Goal: Book appointment/travel/reservation

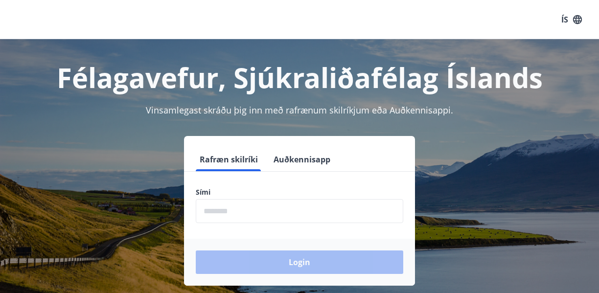
click at [271, 206] on input "phone" at bounding box center [300, 211] width 208 height 24
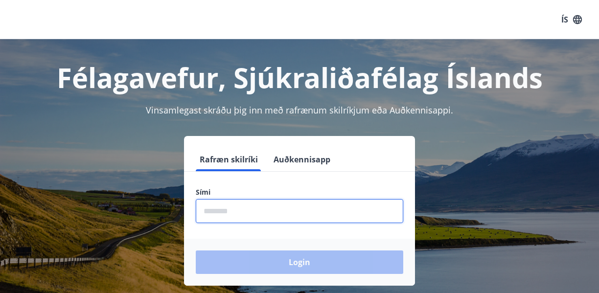
type input "********"
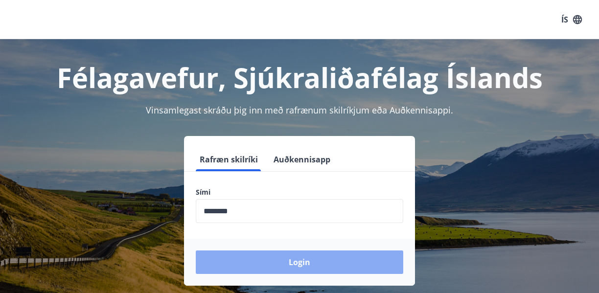
click at [300, 261] on button "Login" at bounding box center [300, 262] width 208 height 23
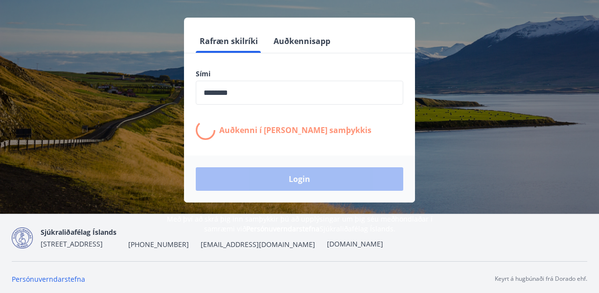
scroll to position [121, 0]
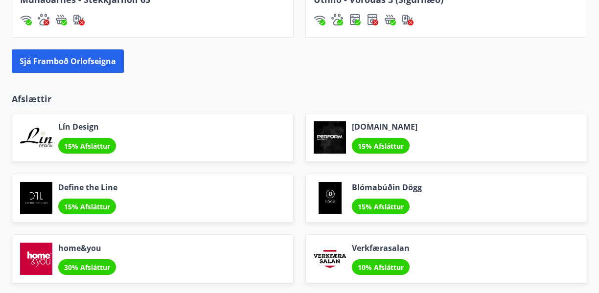
scroll to position [1044, 0]
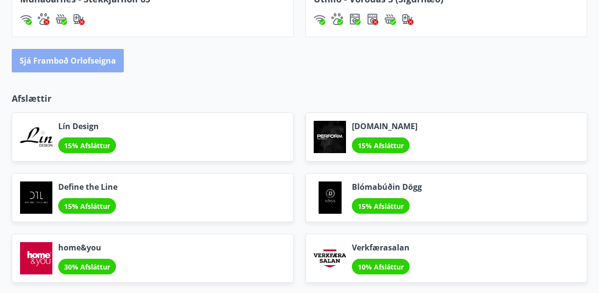
click at [74, 60] on button "Sjá framboð orlofseigna" at bounding box center [68, 60] width 112 height 23
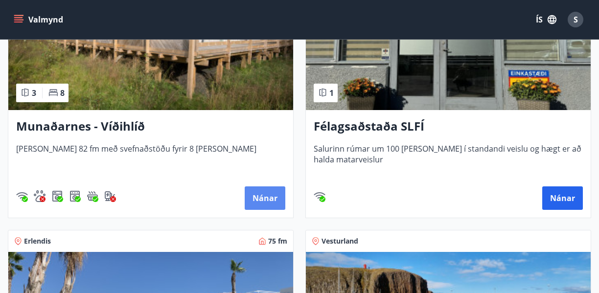
scroll to position [783, 0]
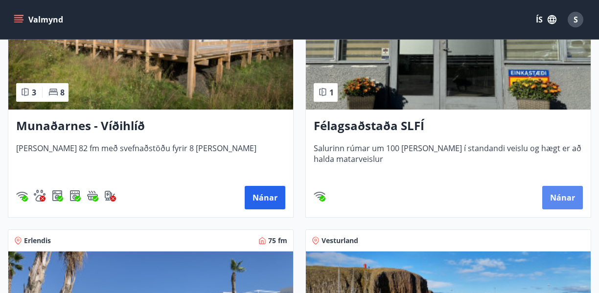
click at [558, 198] on button "Nánar" at bounding box center [562, 197] width 41 height 23
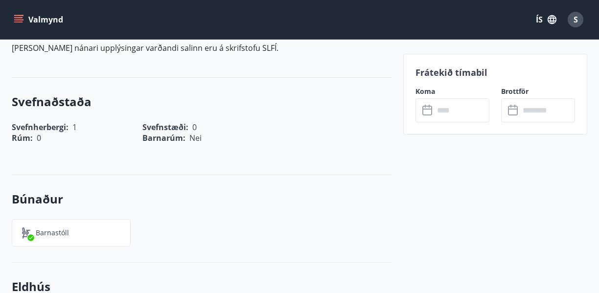
scroll to position [393, 0]
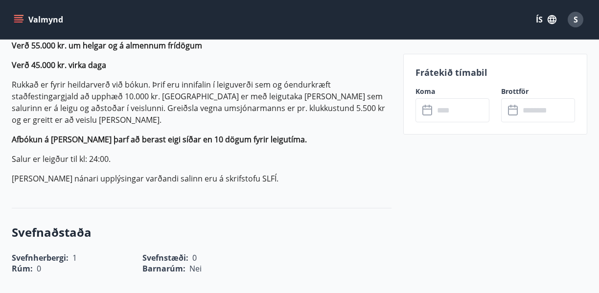
click at [424, 109] on icon at bounding box center [427, 109] width 10 height 1
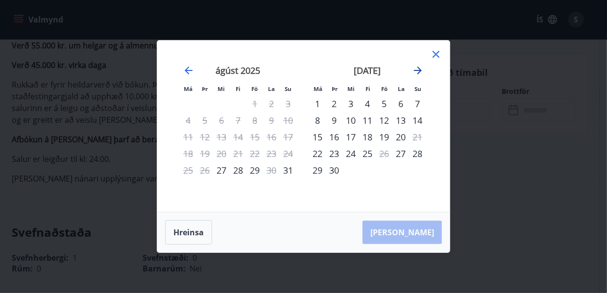
click at [416, 70] on icon "Move forward to switch to the next month." at bounding box center [418, 71] width 8 height 8
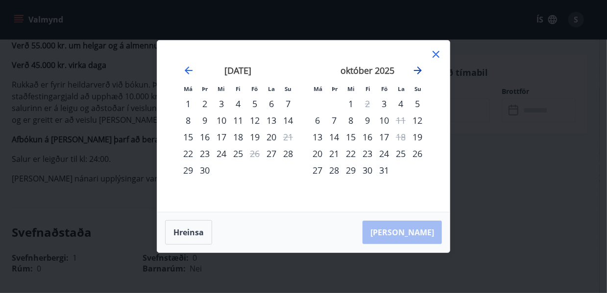
click at [416, 70] on icon "Move forward to switch to the next month." at bounding box center [418, 71] width 8 height 8
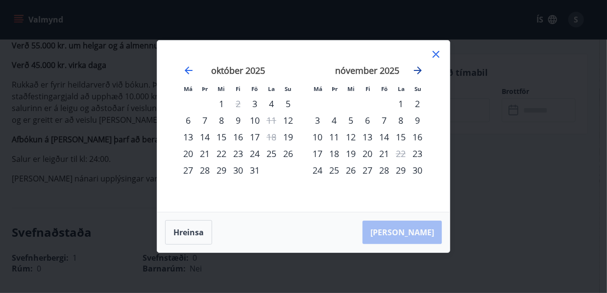
click at [416, 70] on icon "Move forward to switch to the next month." at bounding box center [418, 71] width 8 height 8
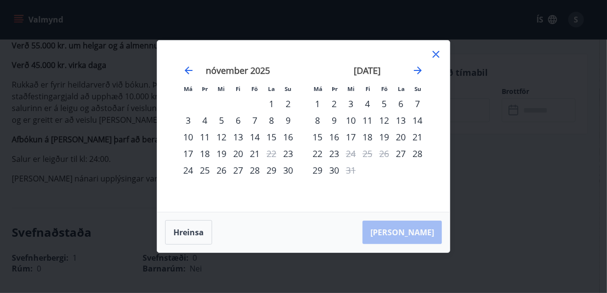
click at [385, 136] on div "19" at bounding box center [383, 137] width 17 height 17
drag, startPoint x: 2, startPoint y: 202, endPoint x: 0, endPoint y: -42, distance: 243.8
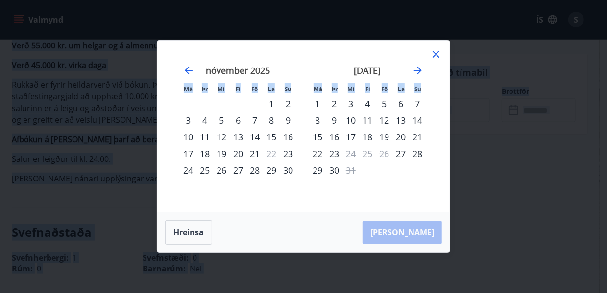
click at [380, 138] on div "19" at bounding box center [383, 137] width 17 height 17
click at [381, 138] on div "19" at bounding box center [383, 137] width 17 height 17
click at [187, 236] on button "Hreinsa" at bounding box center [188, 232] width 47 height 24
click at [388, 140] on div "19" at bounding box center [383, 137] width 17 height 17
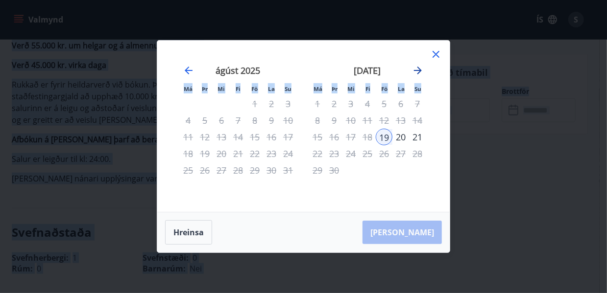
click at [415, 72] on icon "Move forward to switch to the next month." at bounding box center [418, 71] width 12 height 12
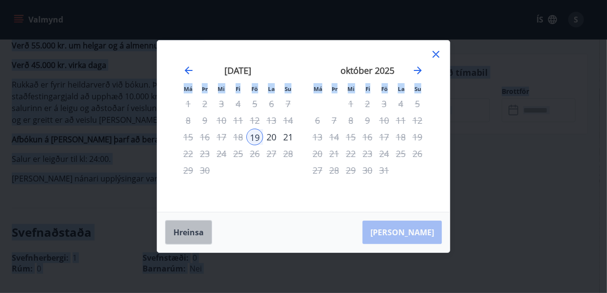
click at [179, 229] on button "Hreinsa" at bounding box center [188, 232] width 47 height 24
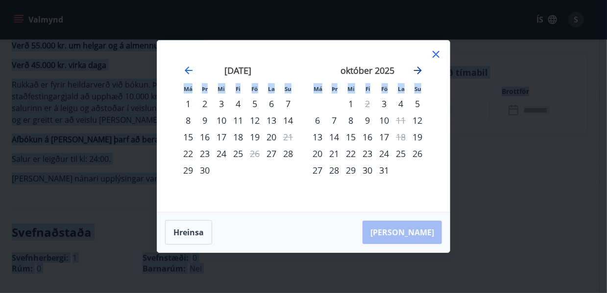
click at [420, 70] on icon "Move forward to switch to the next month." at bounding box center [418, 71] width 8 height 8
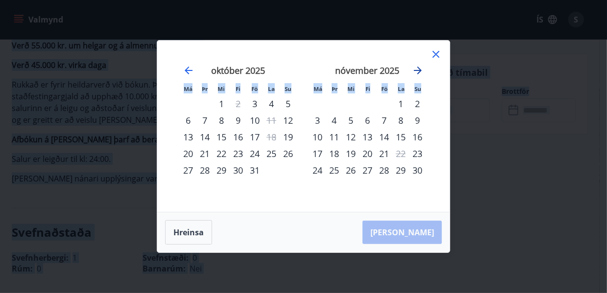
click at [420, 70] on icon "Move forward to switch to the next month." at bounding box center [418, 71] width 8 height 8
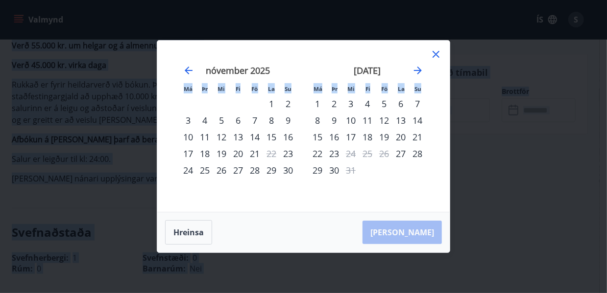
click at [382, 138] on div "19" at bounding box center [383, 137] width 17 height 17
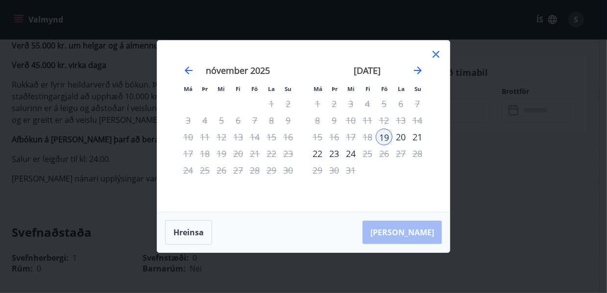
click at [423, 235] on div "Hreinsa Taka Frá" at bounding box center [303, 232] width 292 height 40
click at [438, 53] on icon at bounding box center [435, 54] width 7 height 7
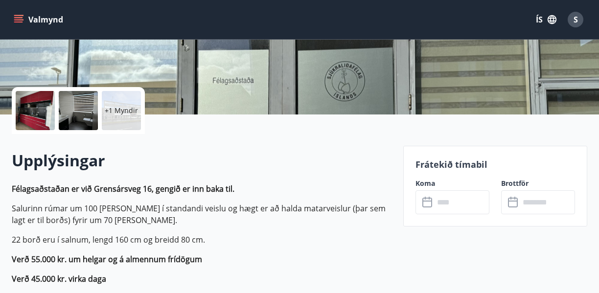
scroll to position [0, 0]
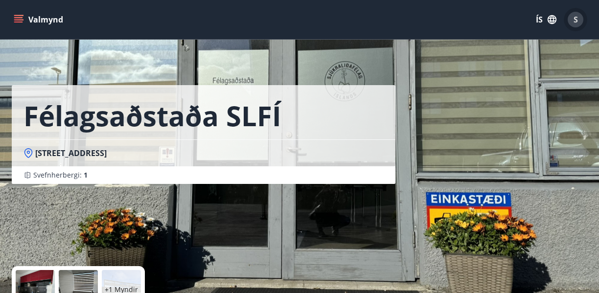
click at [576, 18] on span "S" at bounding box center [576, 19] width 4 height 11
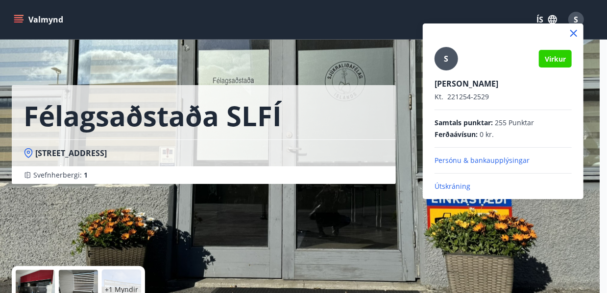
click at [578, 34] on icon at bounding box center [573, 33] width 12 height 12
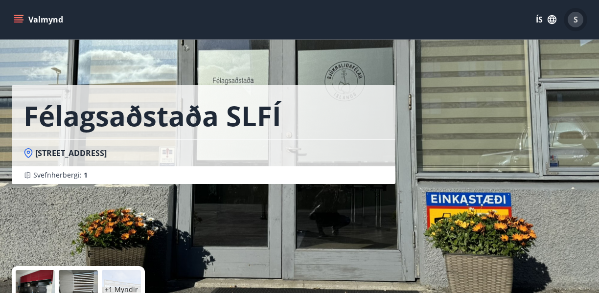
click at [574, 16] on span "S" at bounding box center [576, 19] width 4 height 11
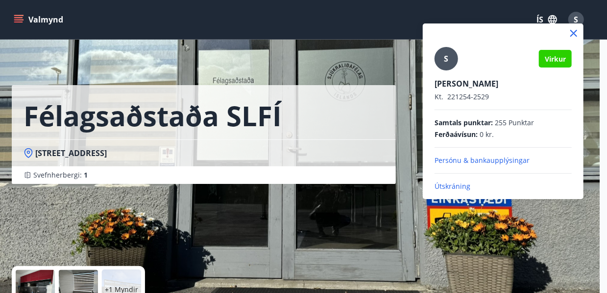
drag, startPoint x: 576, startPoint y: 34, endPoint x: 550, endPoint y: 46, distance: 28.5
click at [576, 34] on icon at bounding box center [573, 33] width 12 height 12
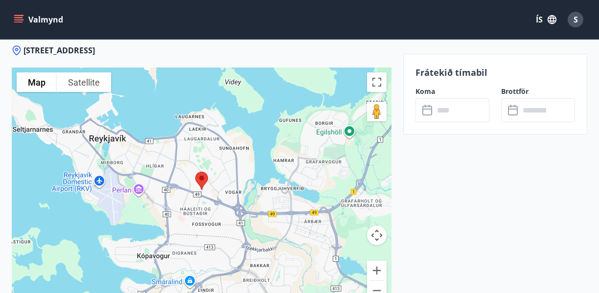
scroll to position [1044, 0]
